Goal: Check status: Check status

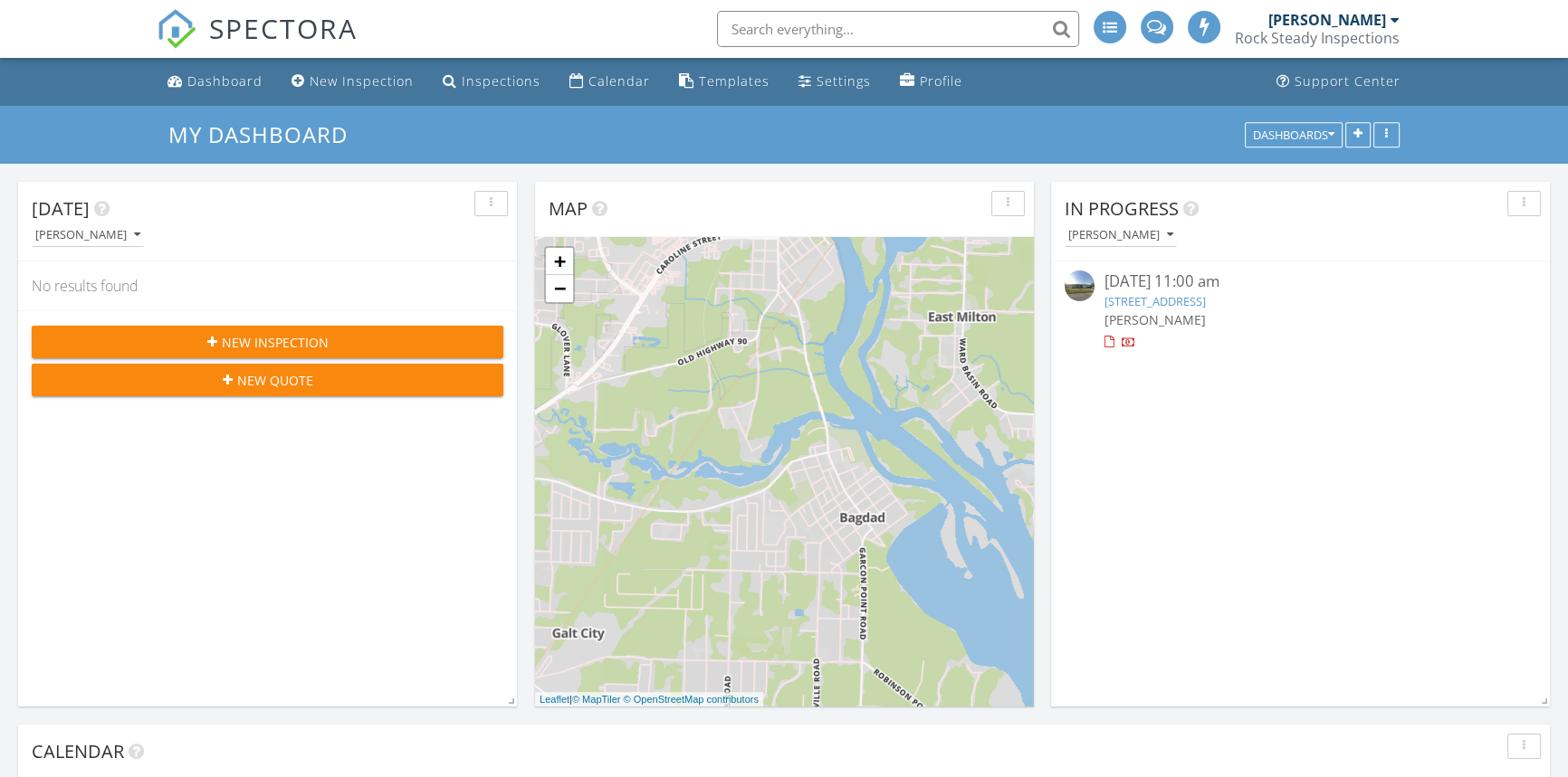
scroll to position [9, 9]
click at [215, 83] on div "Dashboard" at bounding box center [224, 81] width 75 height 17
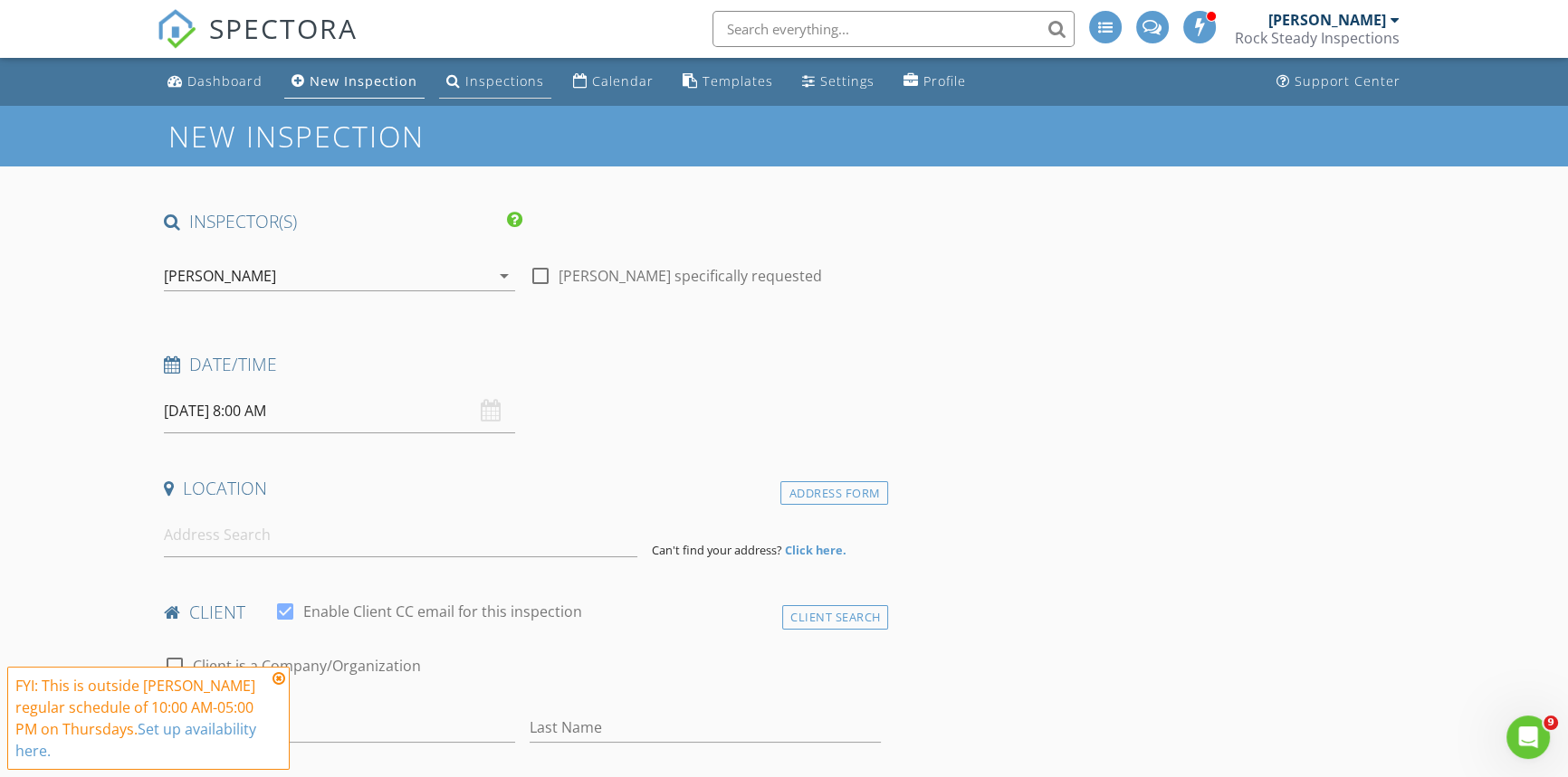
click at [489, 88] on div "Inspections" at bounding box center [504, 81] width 79 height 17
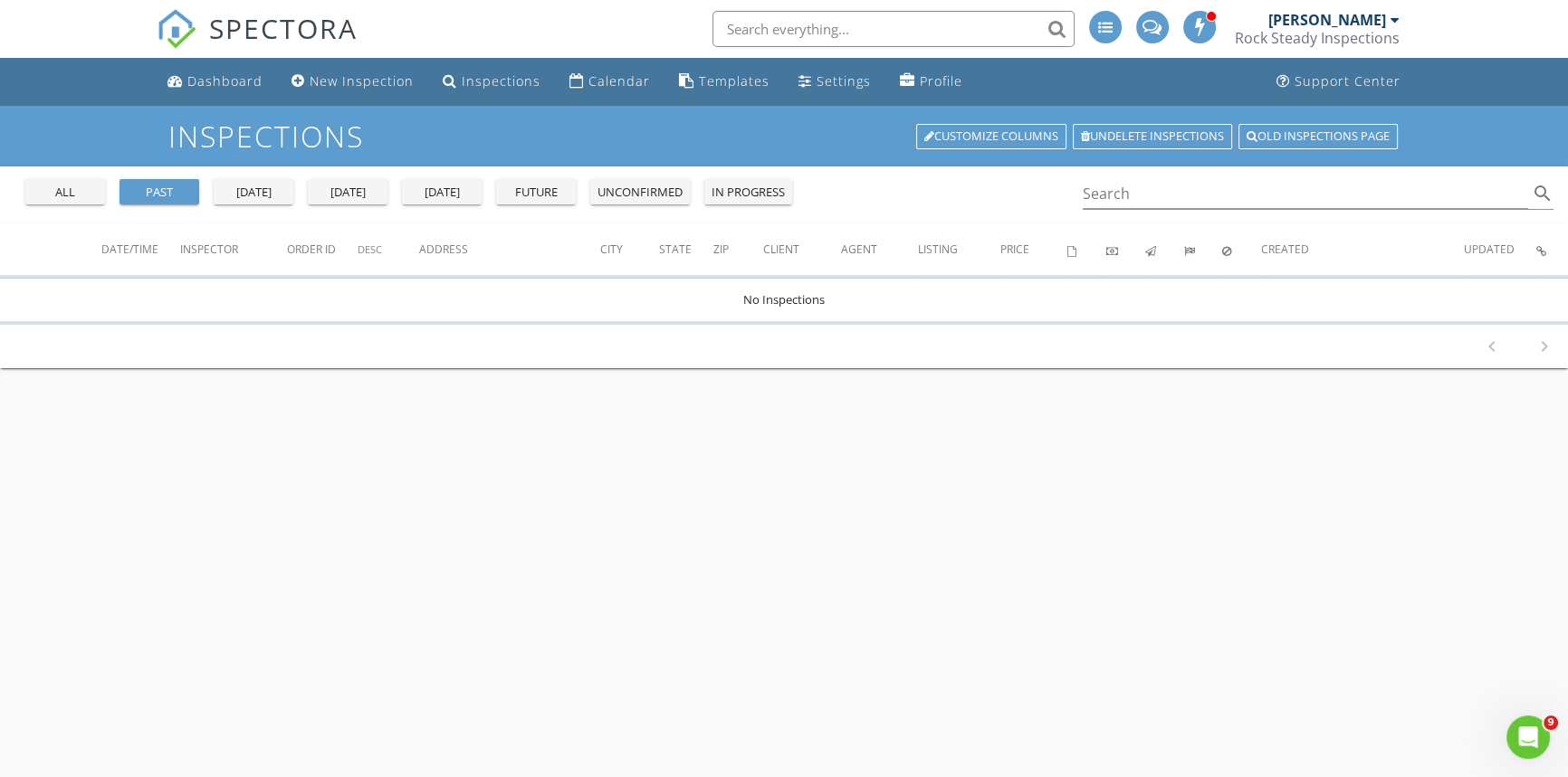
click at [410, 196] on div "[DATE]" at bounding box center [441, 193] width 65 height 18
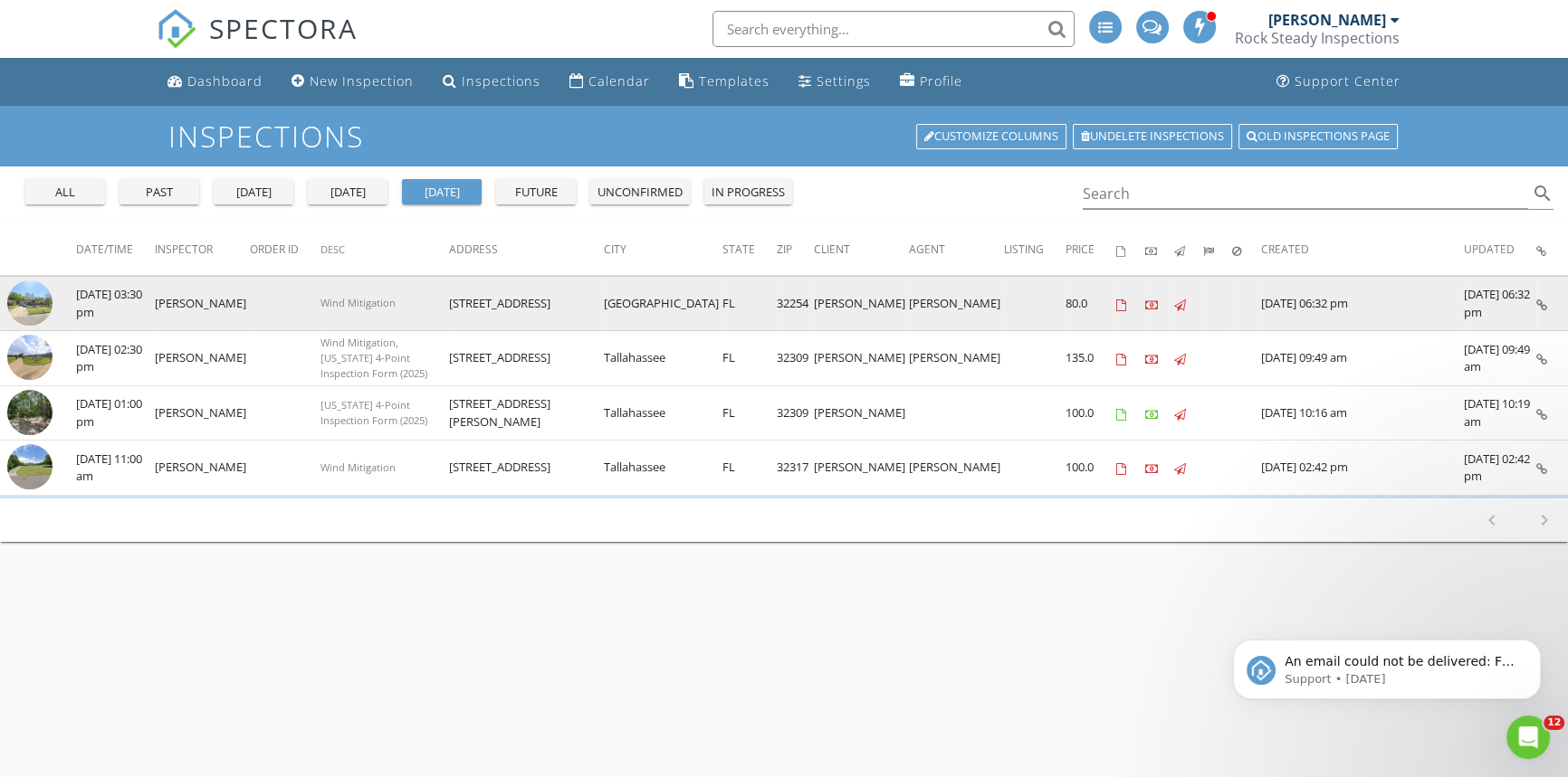
click at [33, 295] on img at bounding box center [30, 304] width 46 height 46
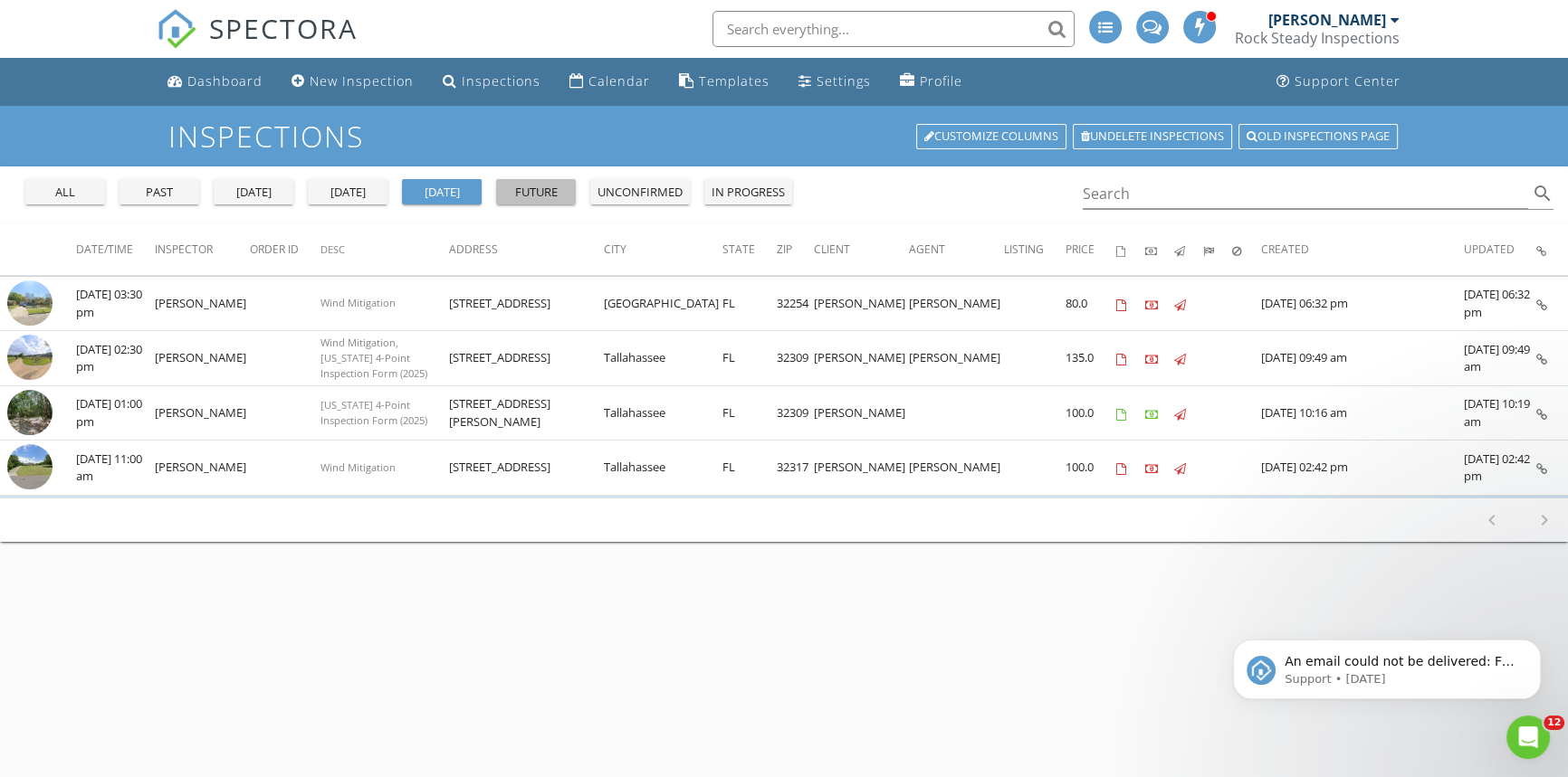
click at [532, 195] on div "future" at bounding box center [535, 193] width 65 height 18
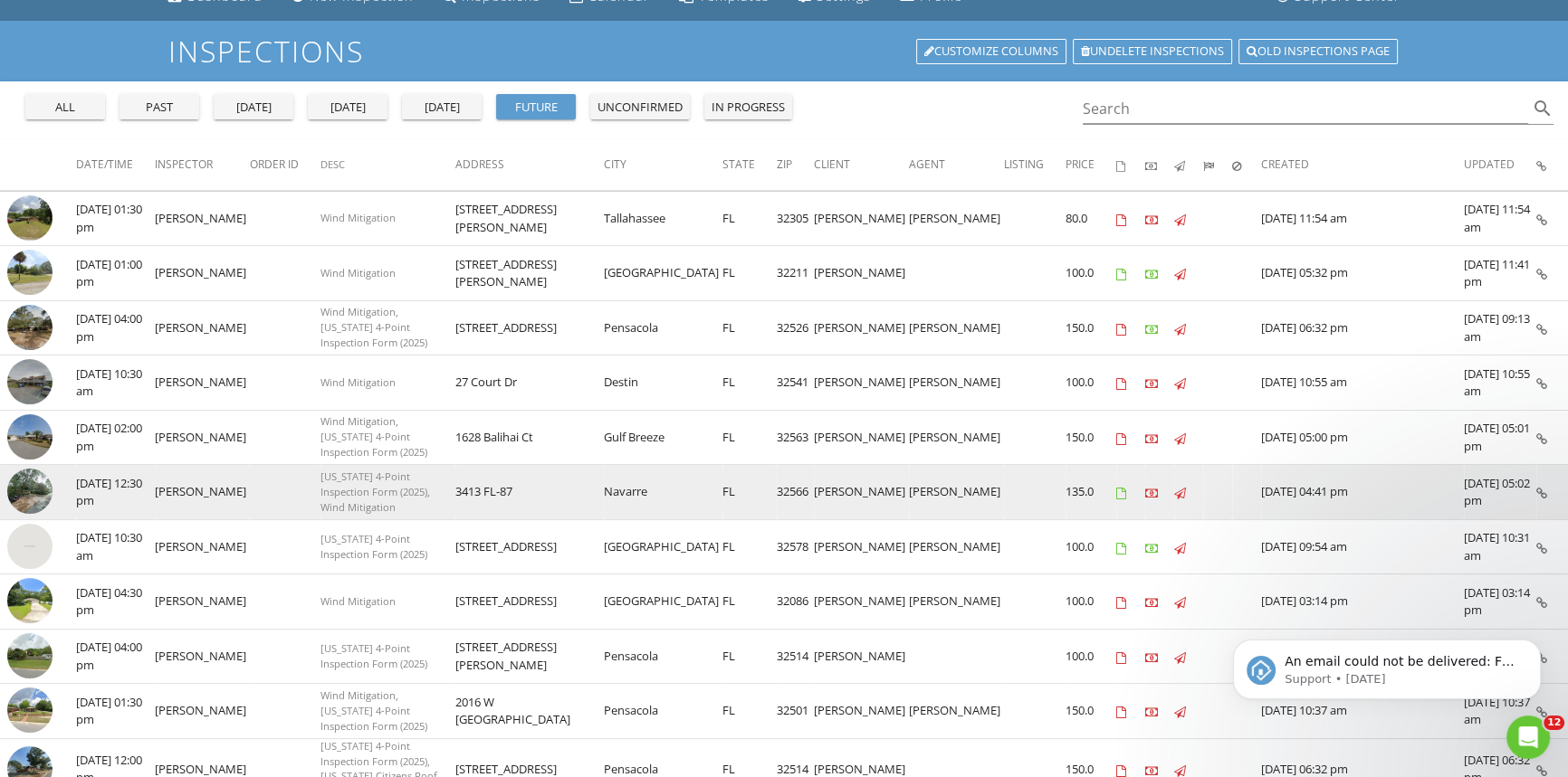
scroll to position [82, 0]
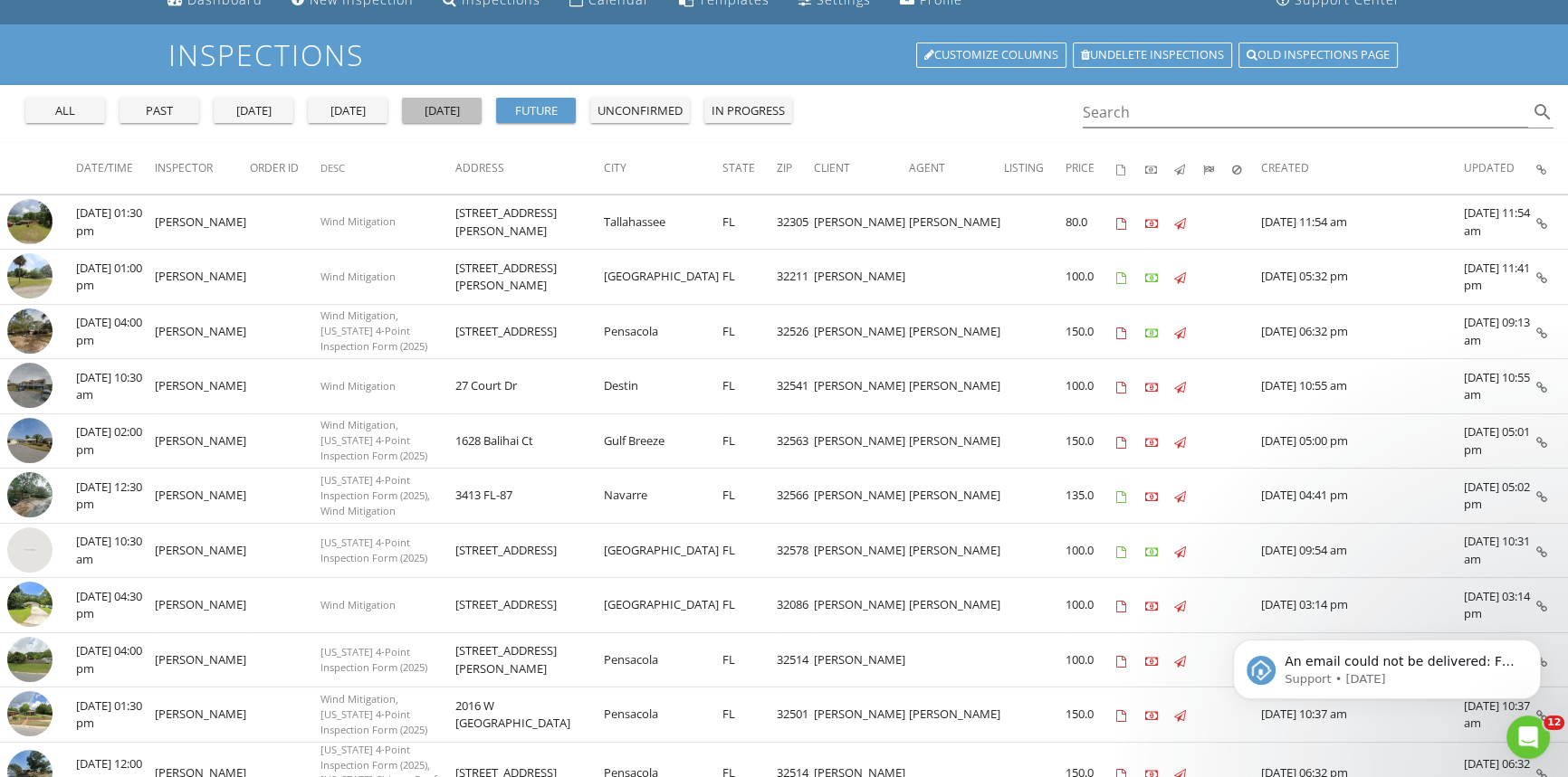
click at [416, 115] on div "tomorrow" at bounding box center [441, 111] width 65 height 18
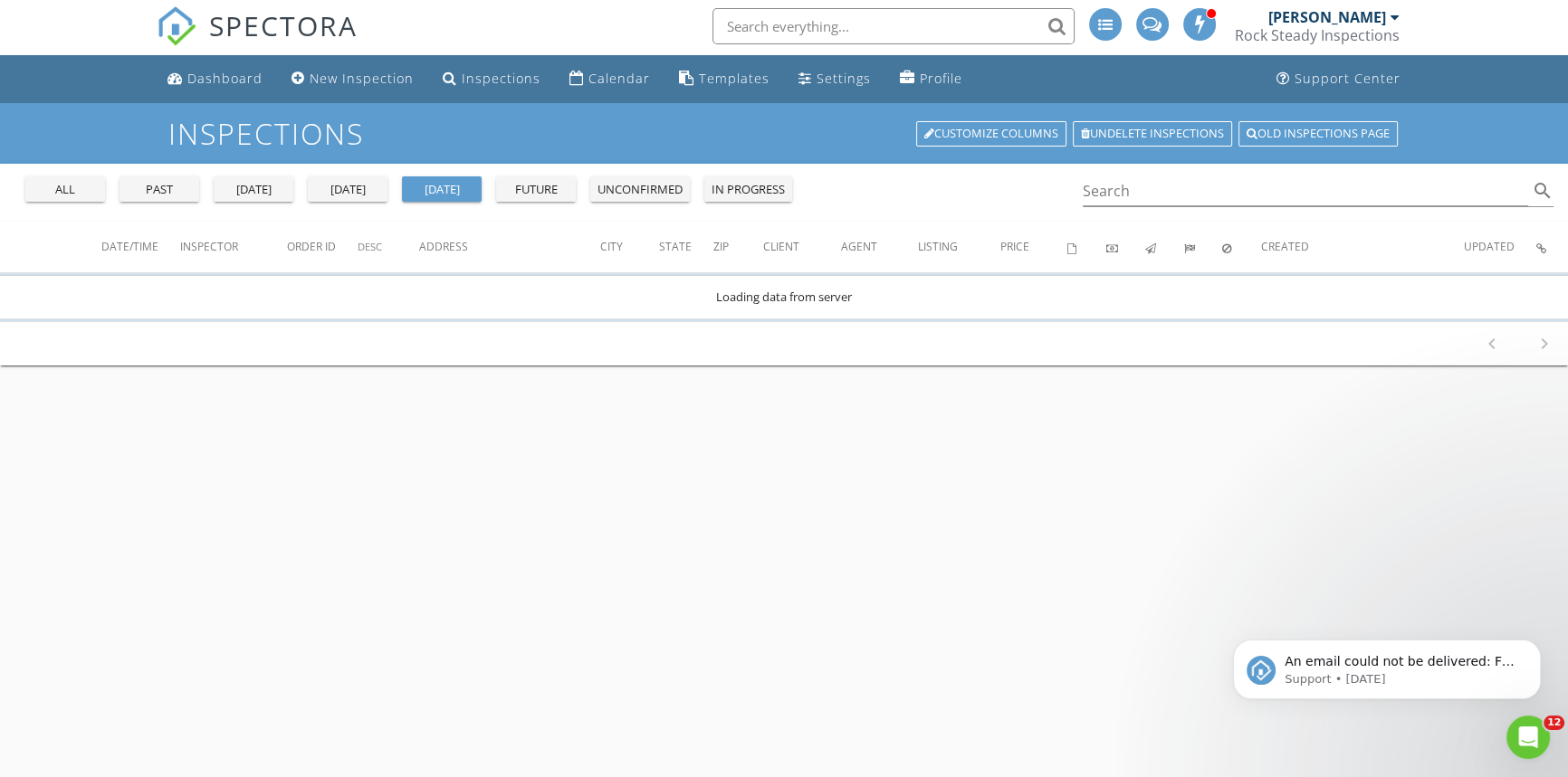
scroll to position [0, 0]
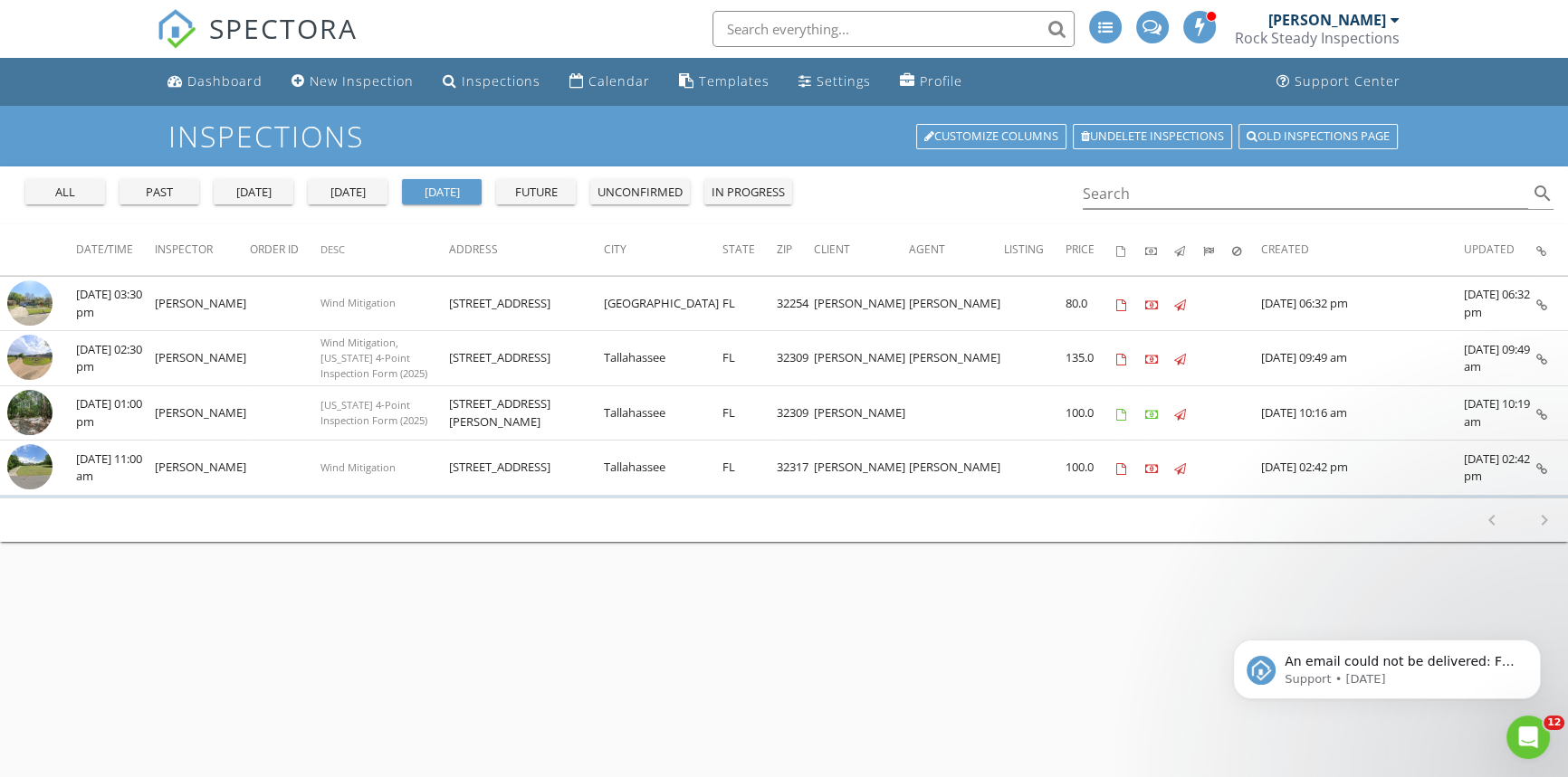
click at [622, 194] on div "unconfirmed" at bounding box center [640, 193] width 85 height 18
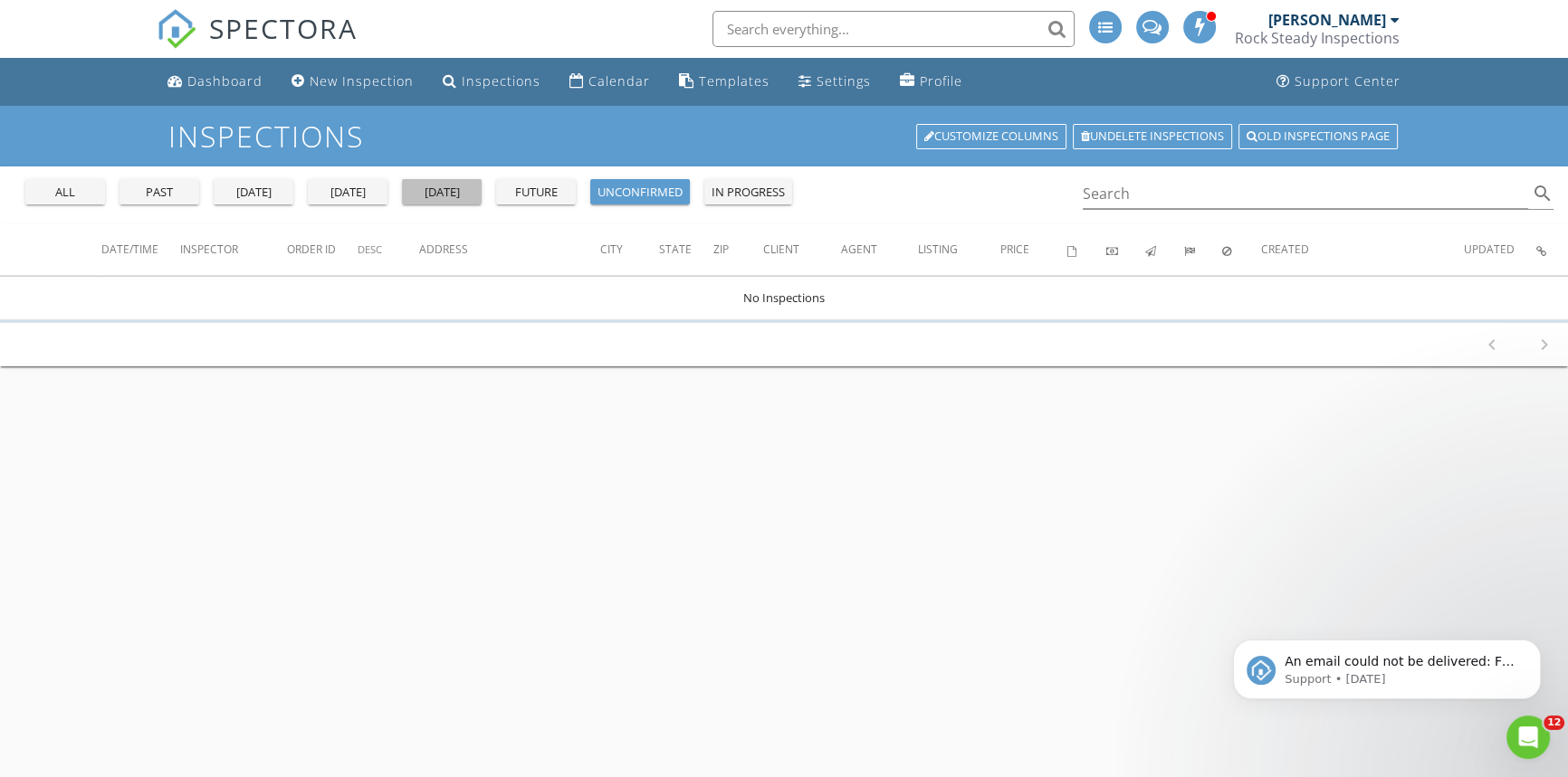
click at [452, 193] on div "tomorrow" at bounding box center [441, 193] width 65 height 18
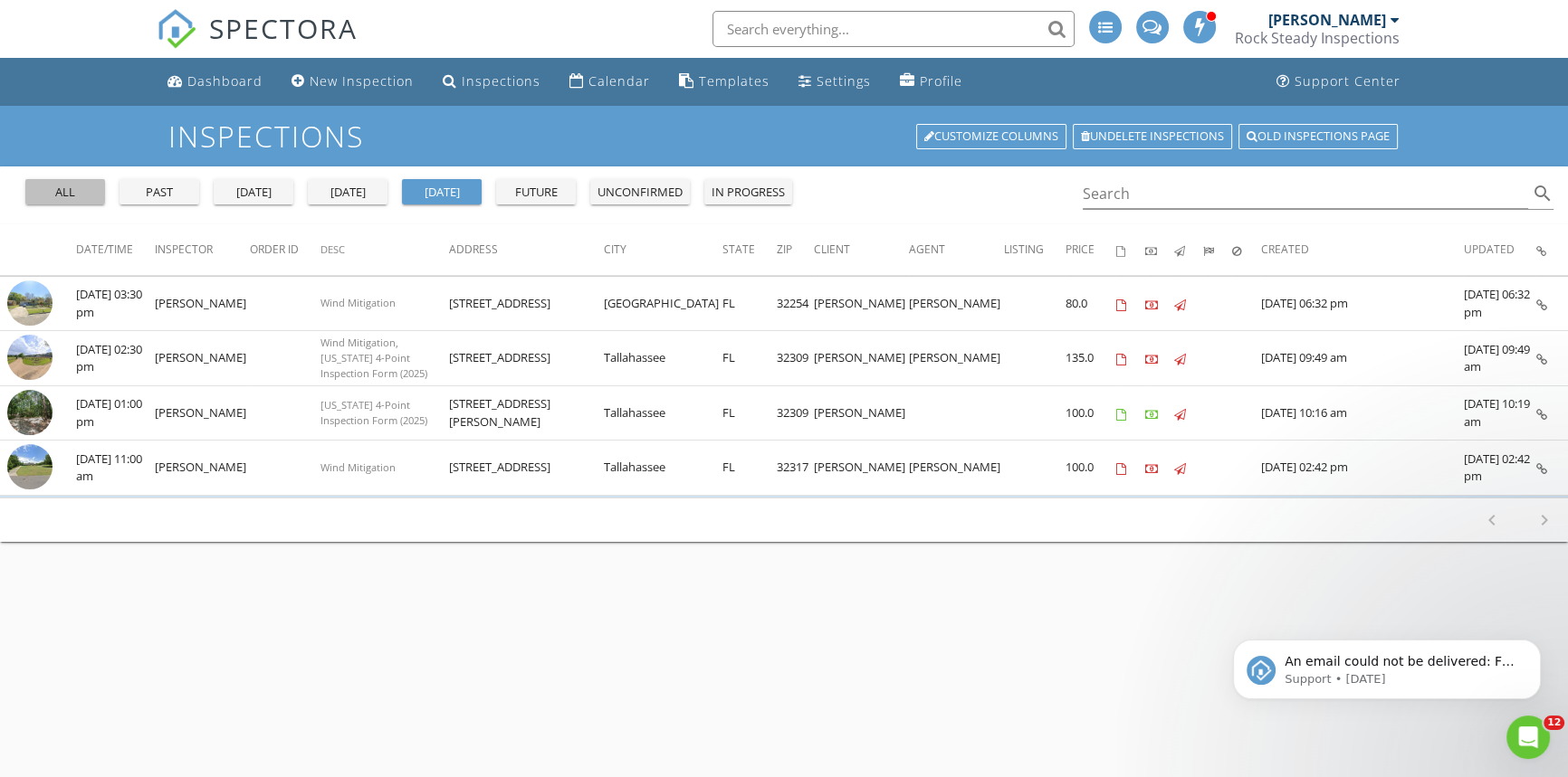
click at [89, 194] on div "all" at bounding box center [65, 193] width 65 height 18
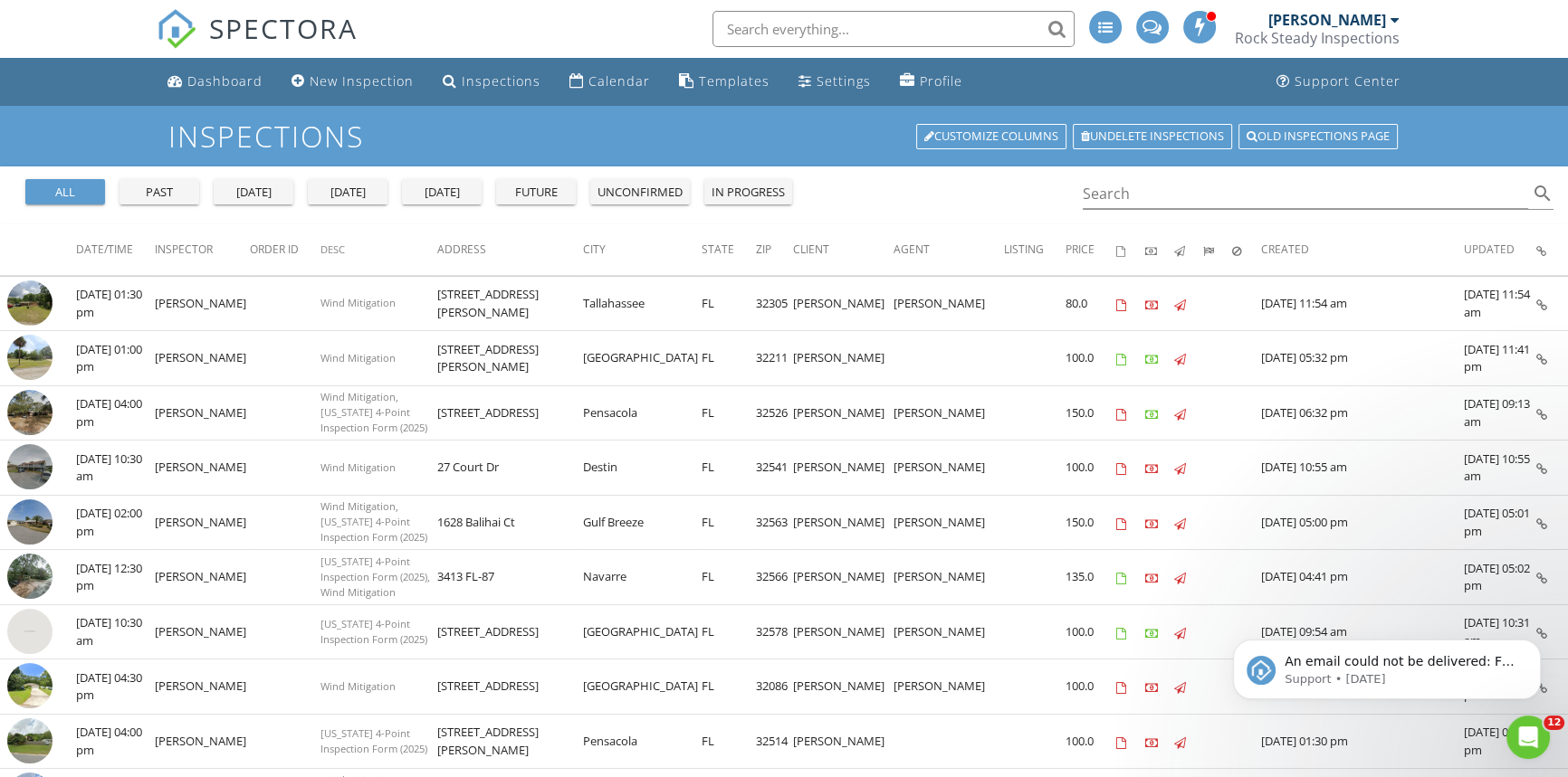
click at [168, 187] on div "past" at bounding box center [159, 193] width 65 height 18
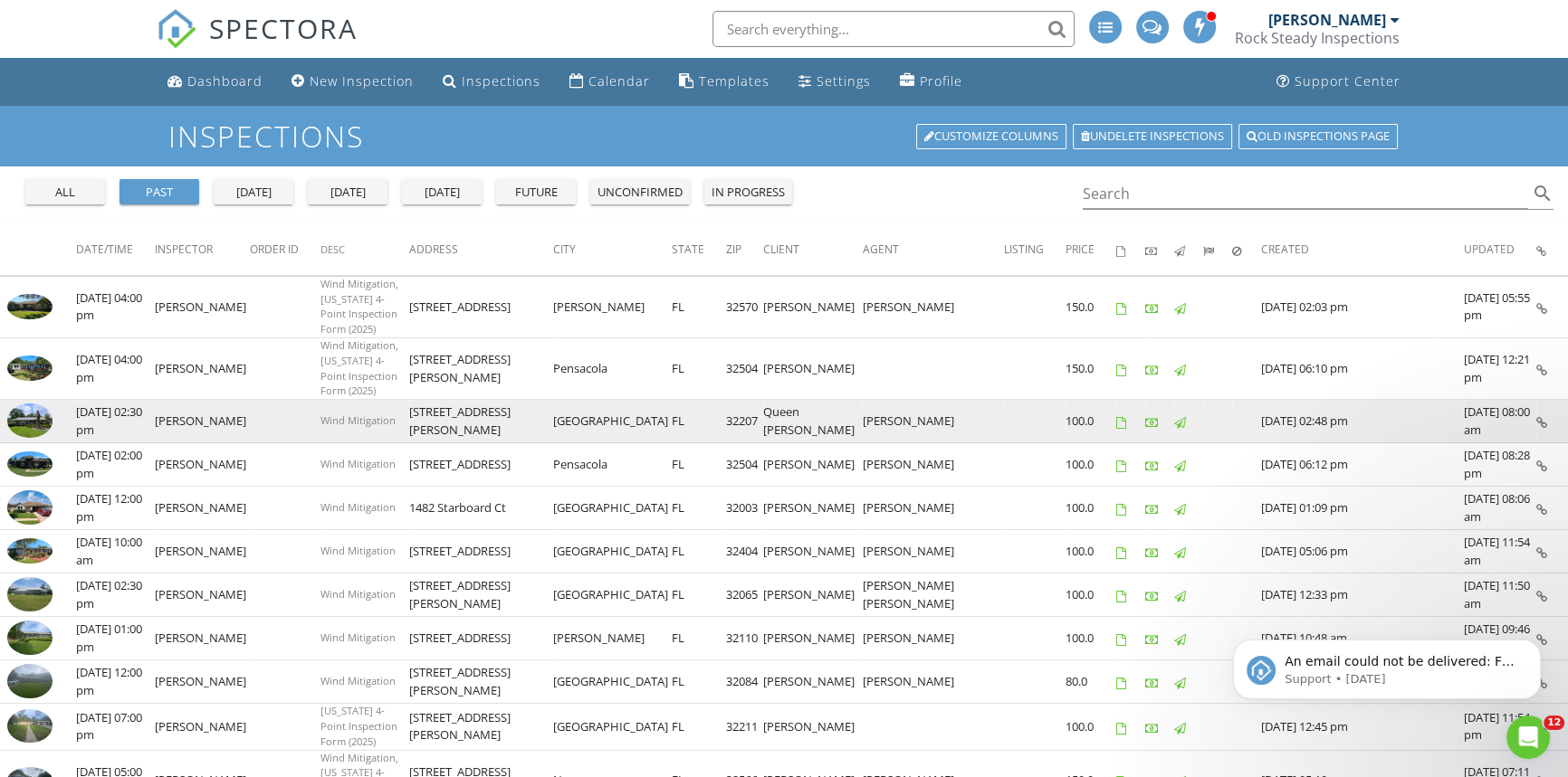
click at [33, 403] on img at bounding box center [30, 420] width 46 height 34
